Goal: Use online tool/utility: Utilize a website feature to perform a specific function

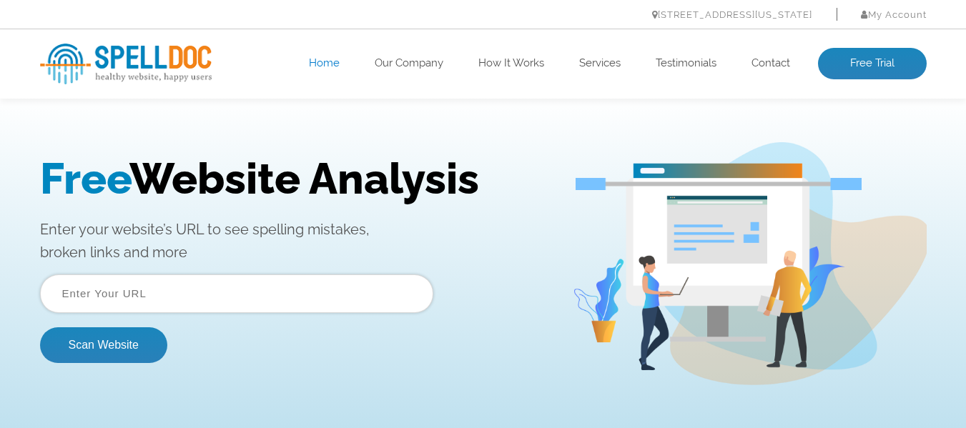
click at [172, 284] on input "text" at bounding box center [236, 294] width 393 height 39
type input "[URL][DOMAIN_NAME]"
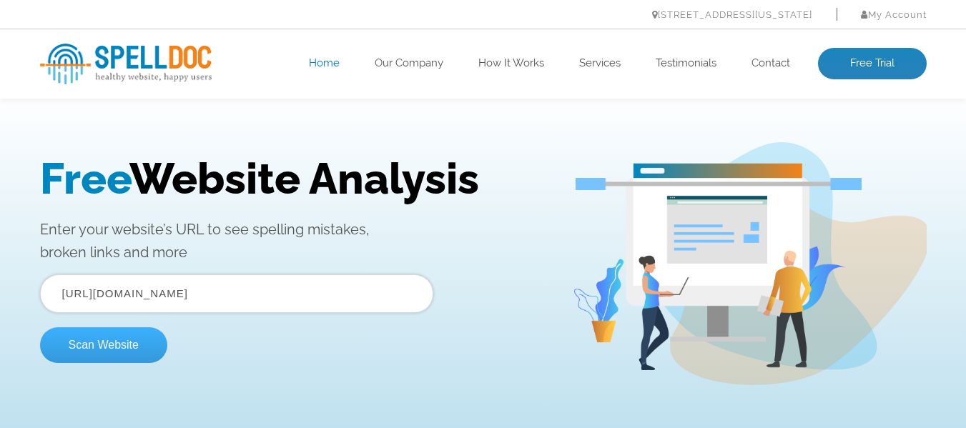
click at [109, 337] on button "Scan Website" at bounding box center [103, 345] width 127 height 36
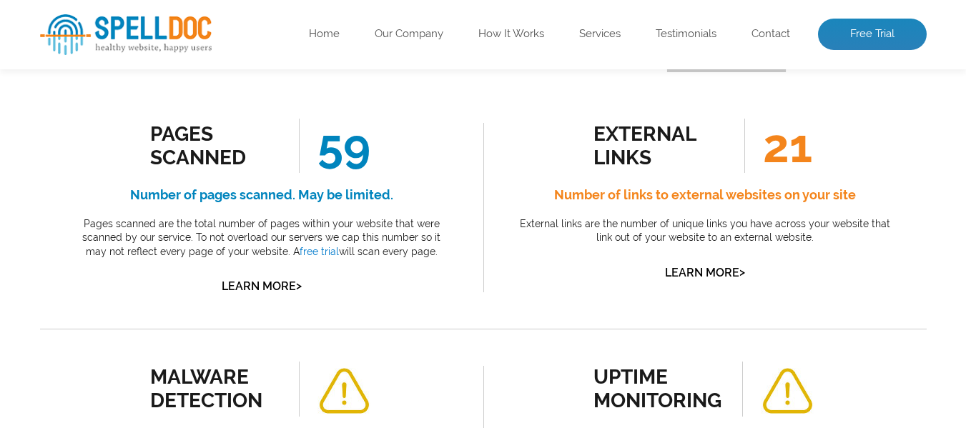
scroll to position [214, 0]
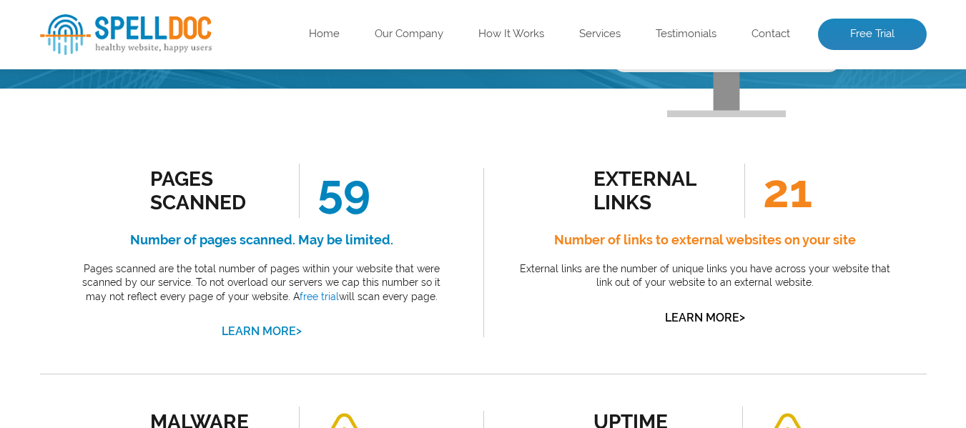
click at [262, 329] on link "Learn More >" at bounding box center [262, 332] width 80 height 14
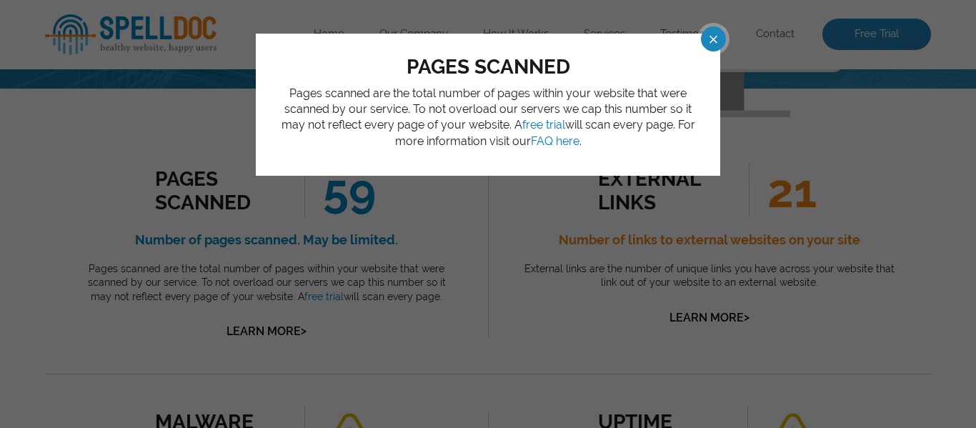
click at [713, 37] on span at bounding box center [700, 38] width 25 height 25
